Goal: Check status: Check status

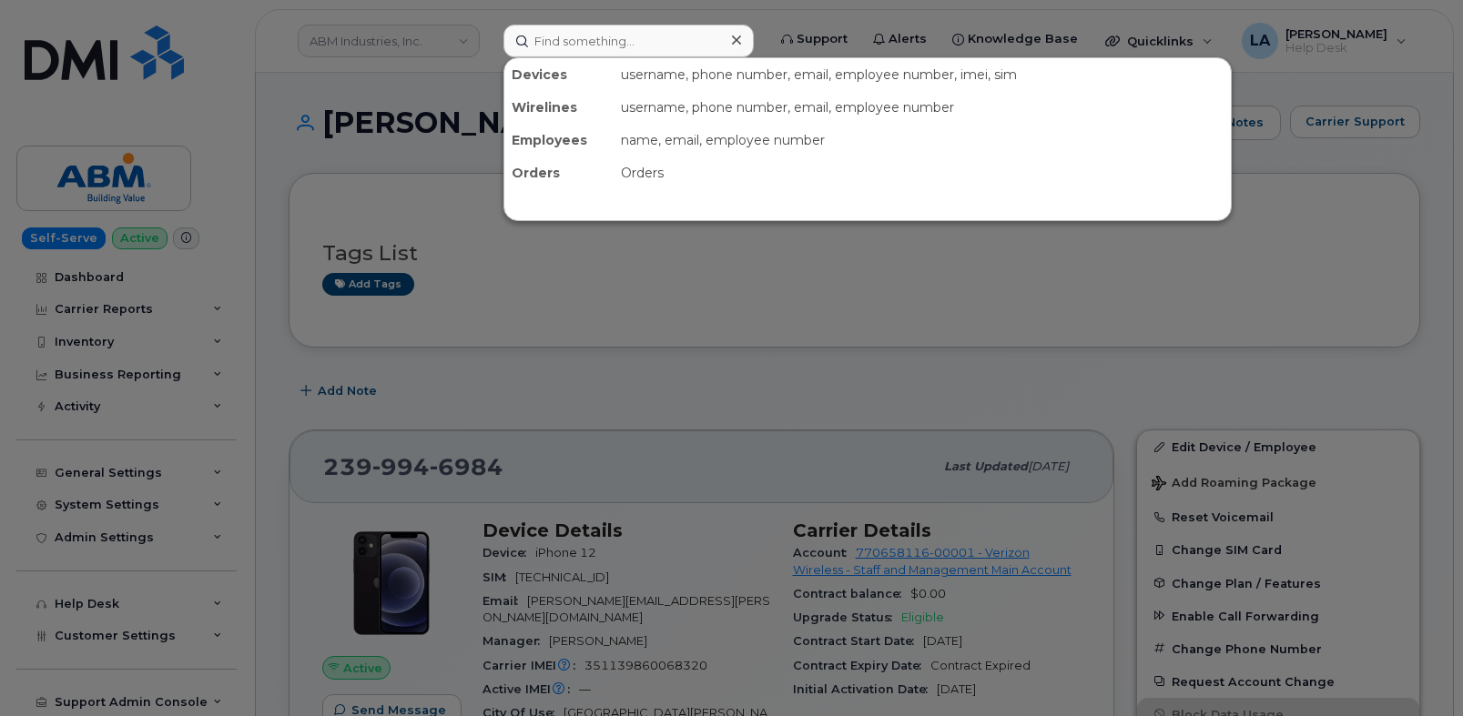
click at [565, 53] on input at bounding box center [628, 41] width 250 height 33
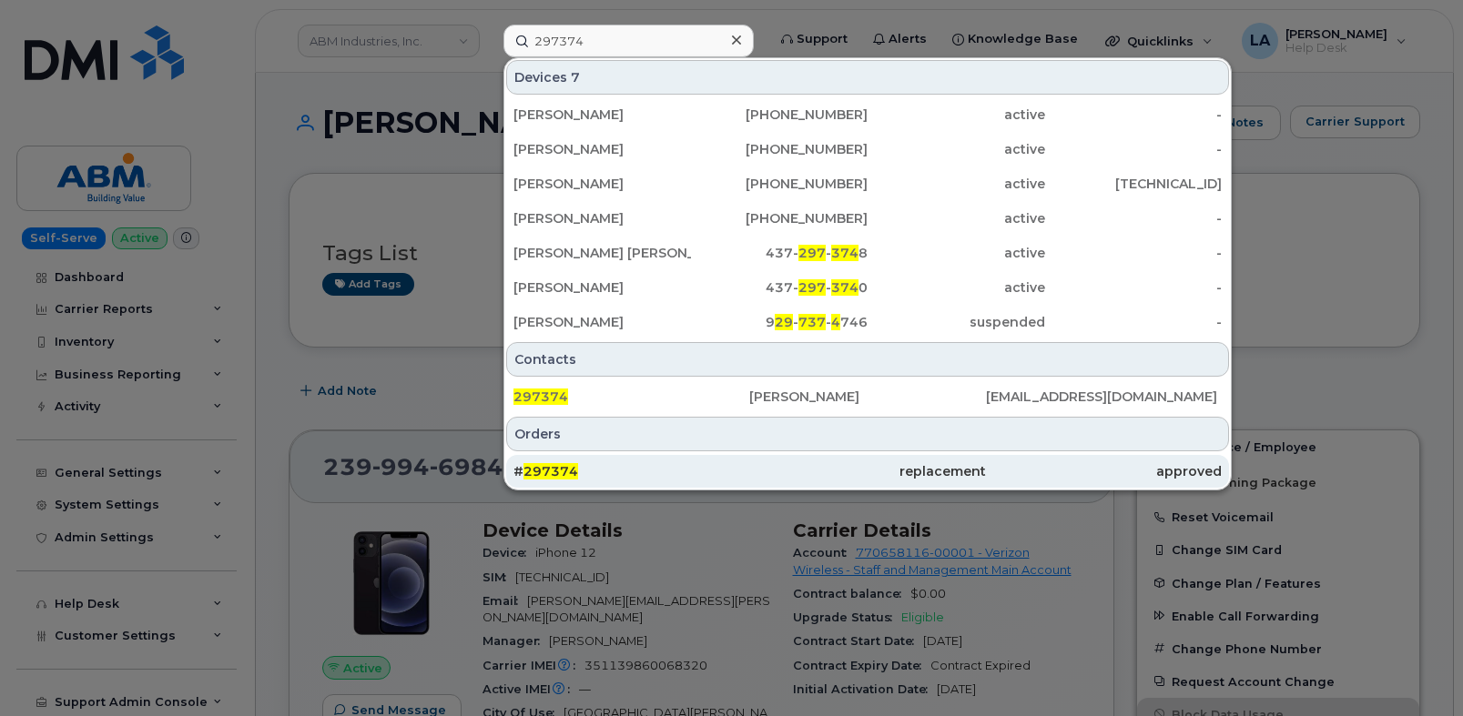
type input "297374"
click at [553, 466] on span "297374" at bounding box center [550, 471] width 55 height 16
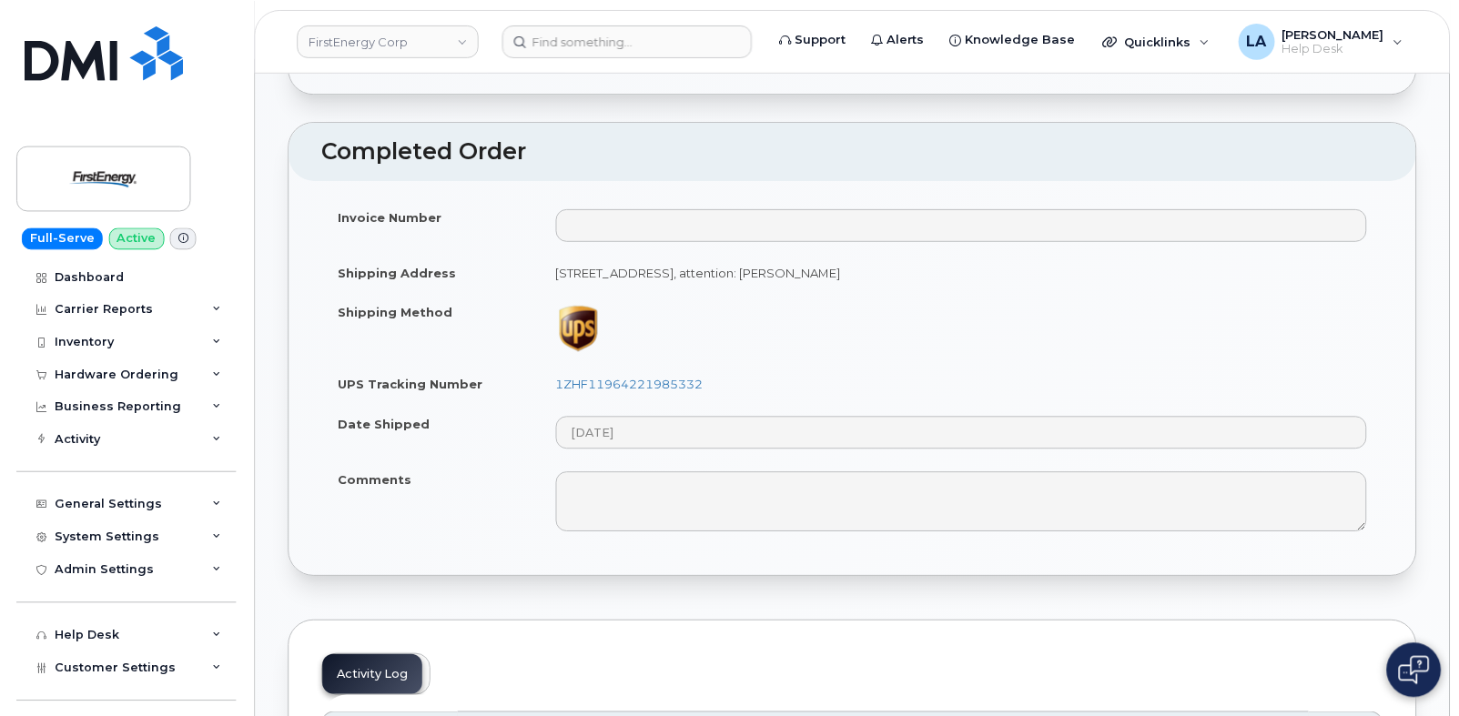
scroll to position [846, 0]
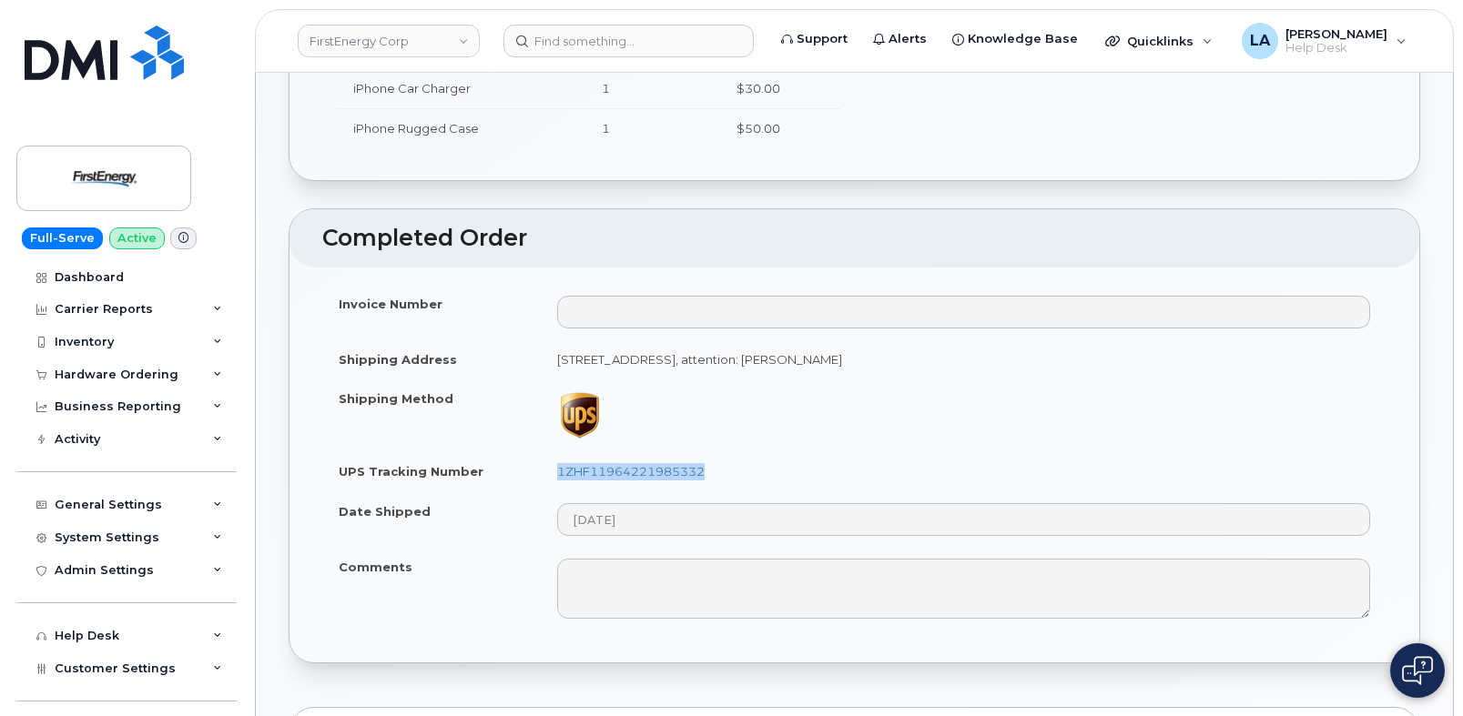
drag, startPoint x: 754, startPoint y: 472, endPoint x: 548, endPoint y: 479, distance: 205.8
click at [548, 479] on td "1ZHF11964221985332" at bounding box center [964, 472] width 846 height 40
copy link "1ZHF11964221985332"
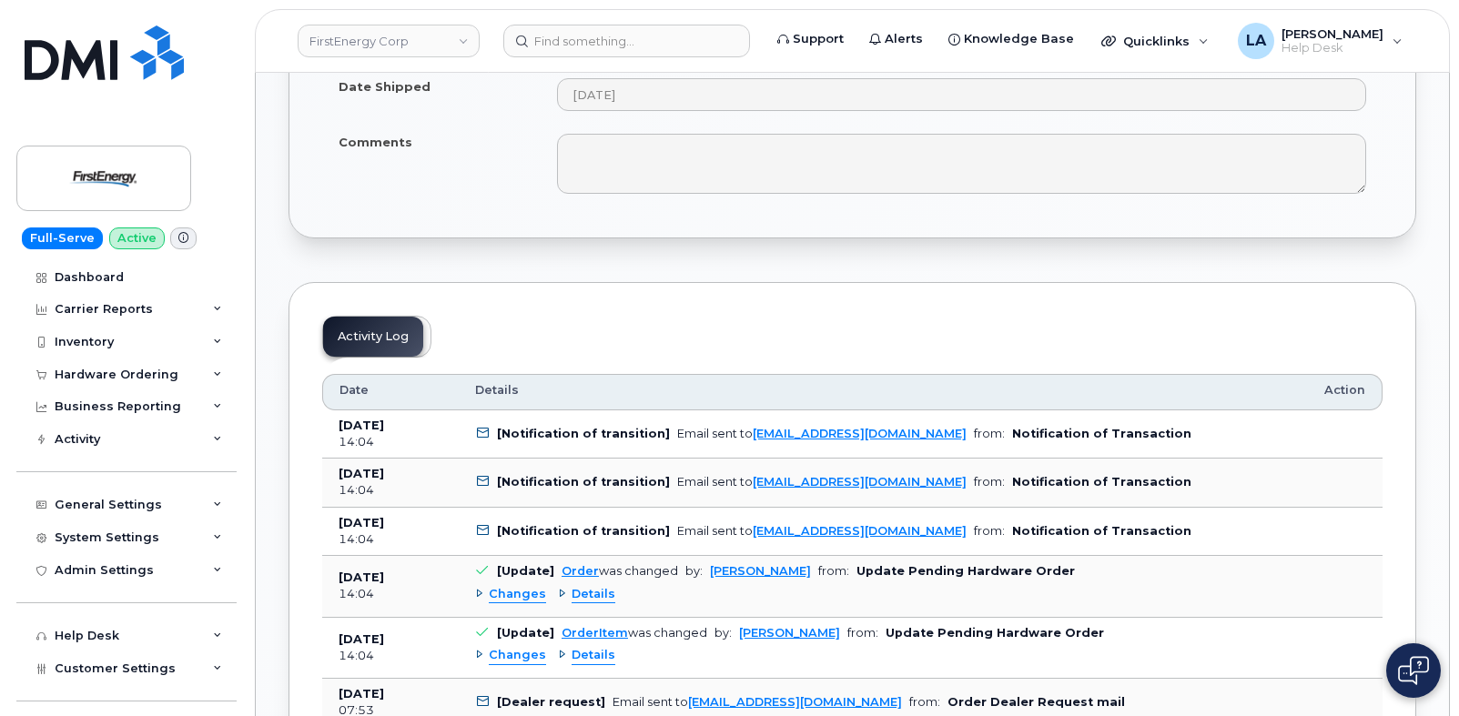
scroll to position [1139, 0]
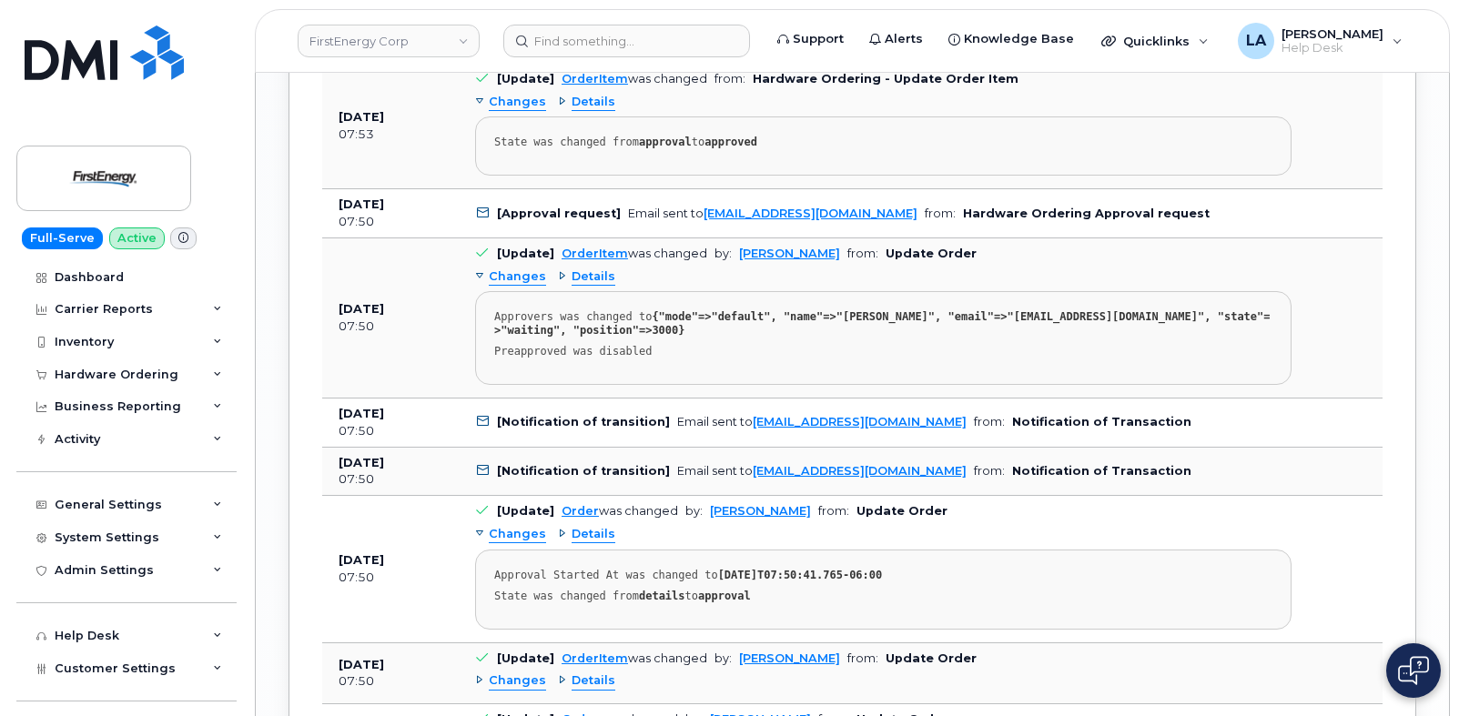
scroll to position [2376, 0]
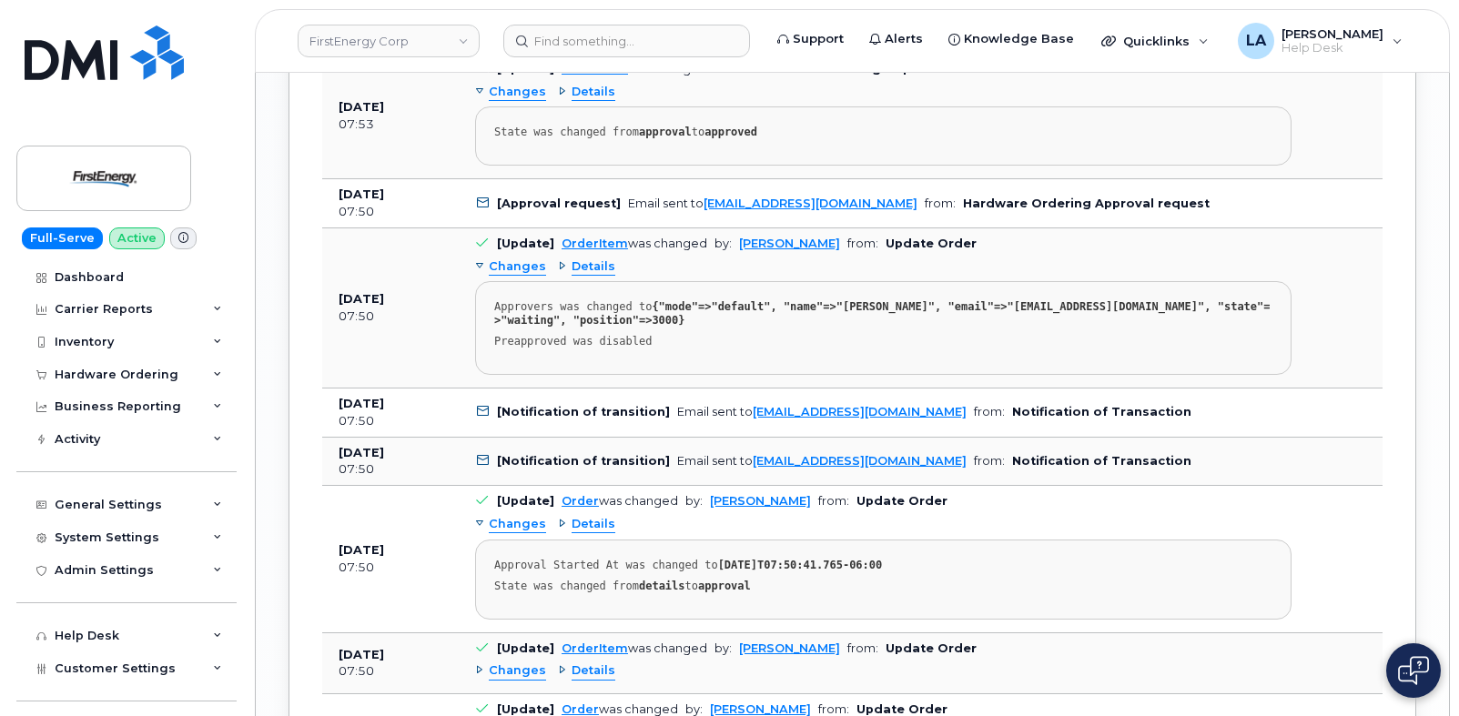
click at [1405, 245] on div "Activity Log Customize Filter Refresh Export Date Details Action Aug 06, 2025 1…" at bounding box center [853, 277] width 1128 height 2201
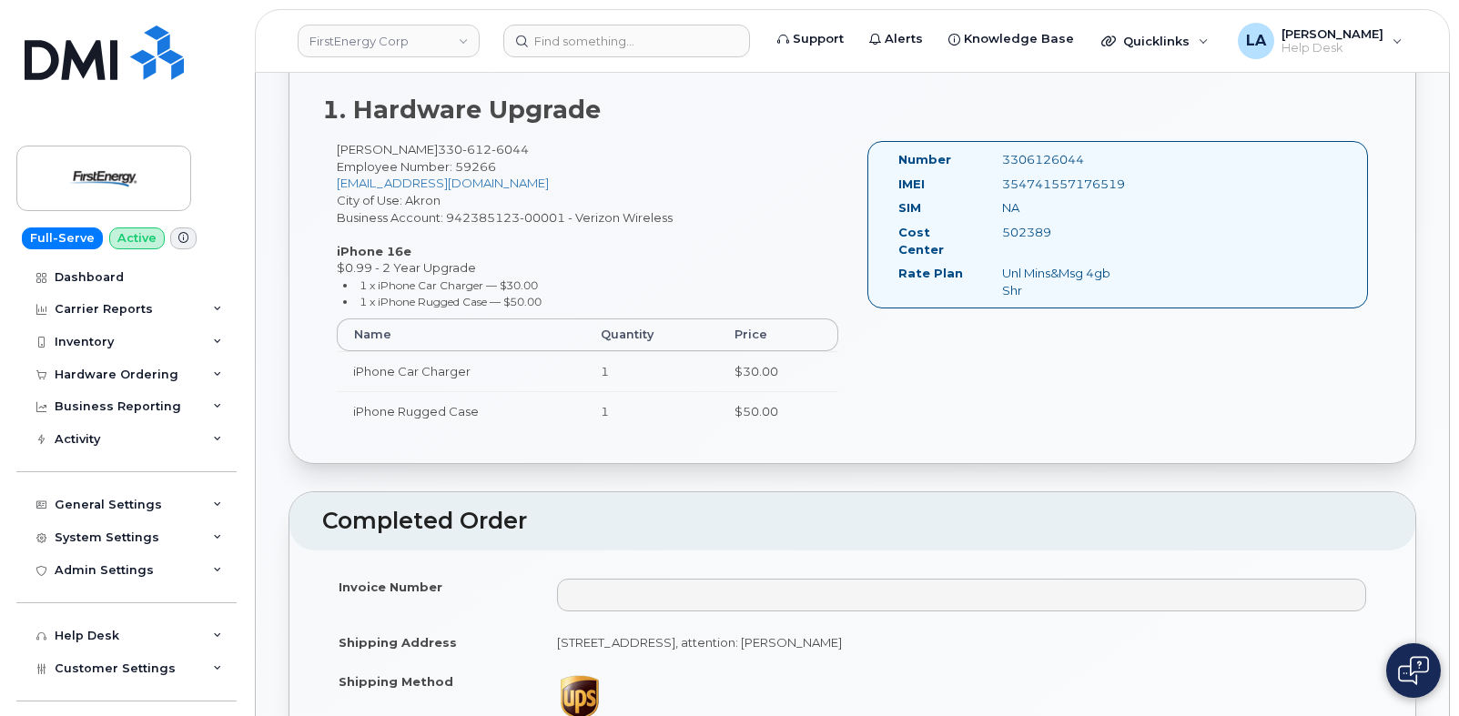
scroll to position [762, 0]
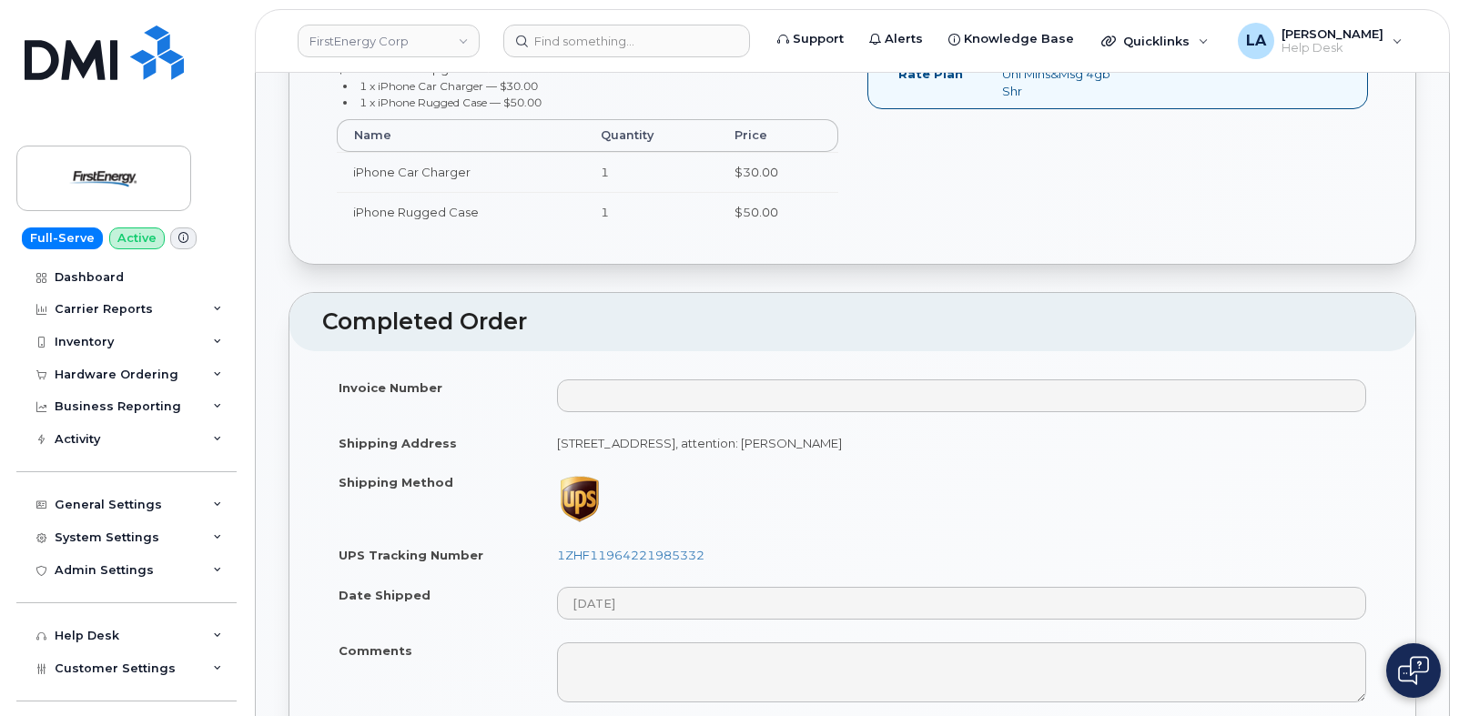
drag, startPoint x: 1404, startPoint y: 340, endPoint x: 1435, endPoint y: 275, distance: 72.5
click at [1406, 340] on header "Completed Order" at bounding box center [852, 322] width 1126 height 58
drag, startPoint x: 1458, startPoint y: 242, endPoint x: 1462, endPoint y: 269, distance: 27.6
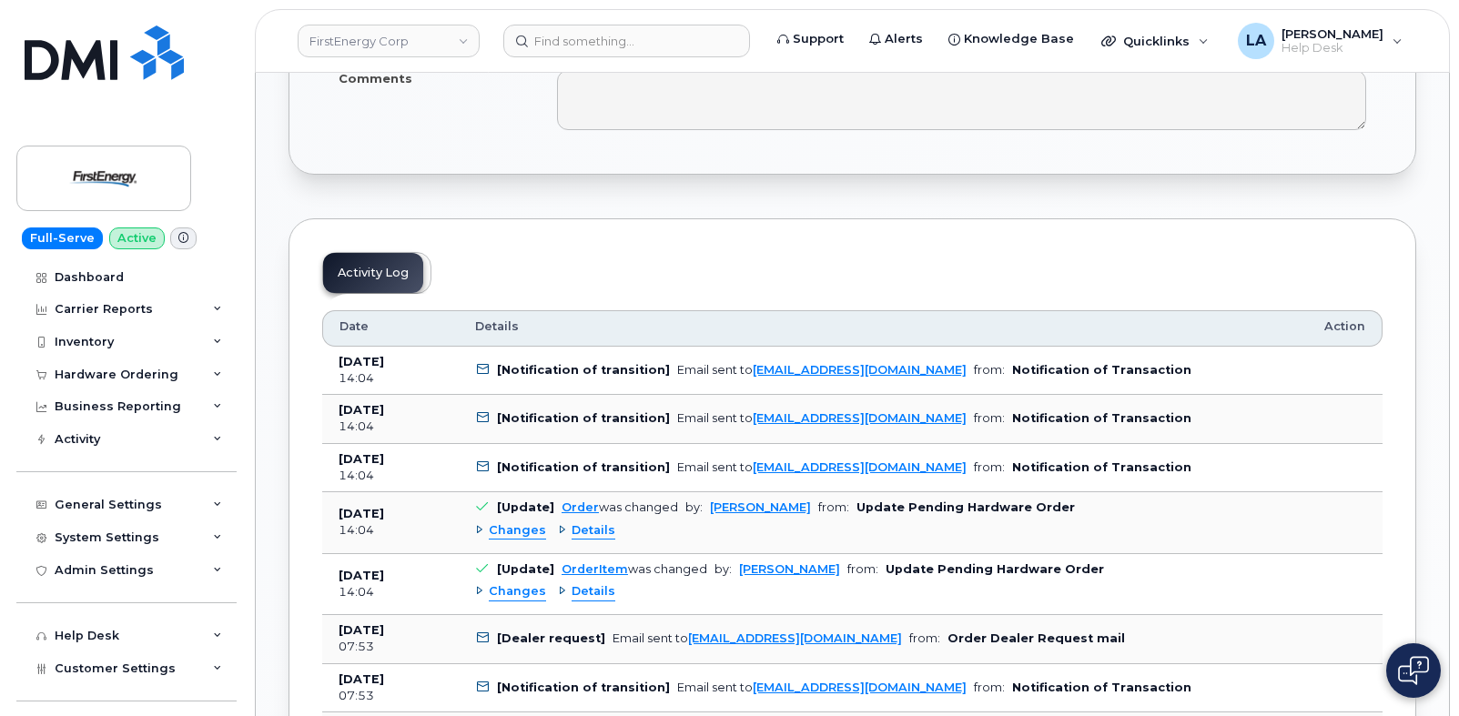
scroll to position [1447, 0]
